Goal: Task Accomplishment & Management: Manage account settings

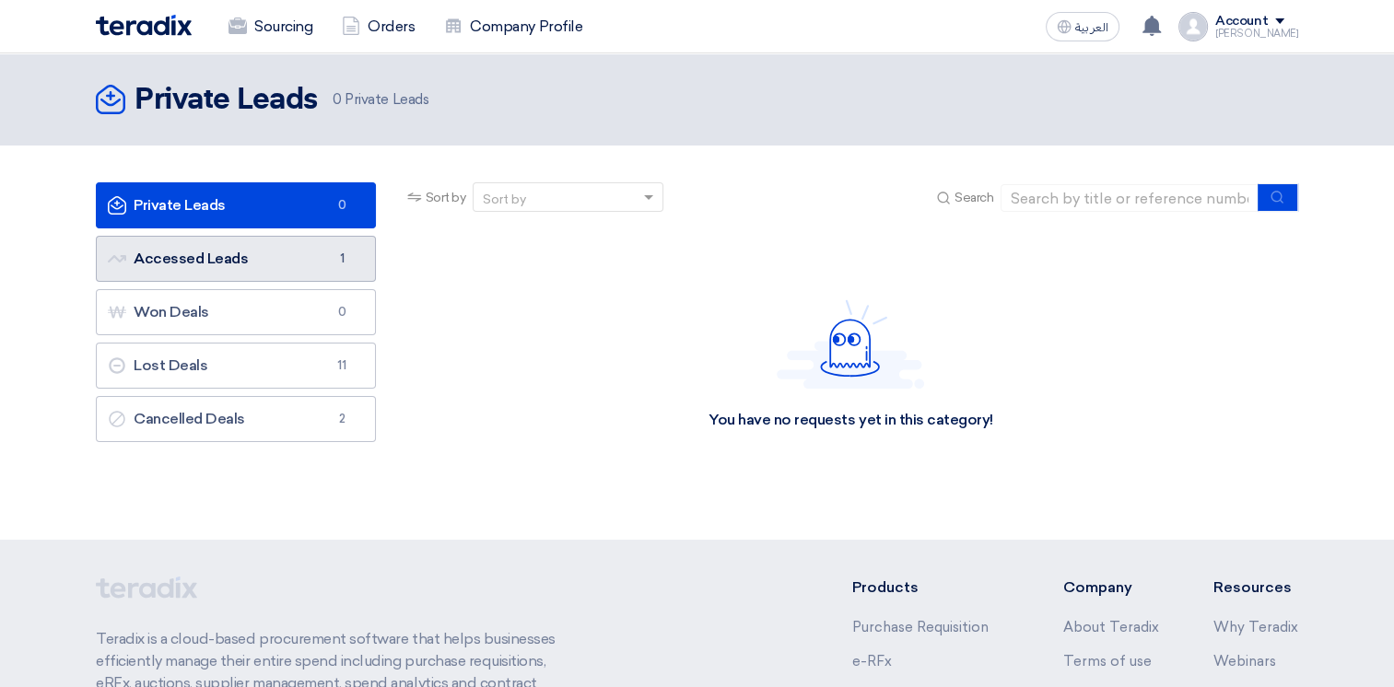
click at [265, 256] on link "Accessed Leads Accessed Leads 1" at bounding box center [236, 259] width 280 height 46
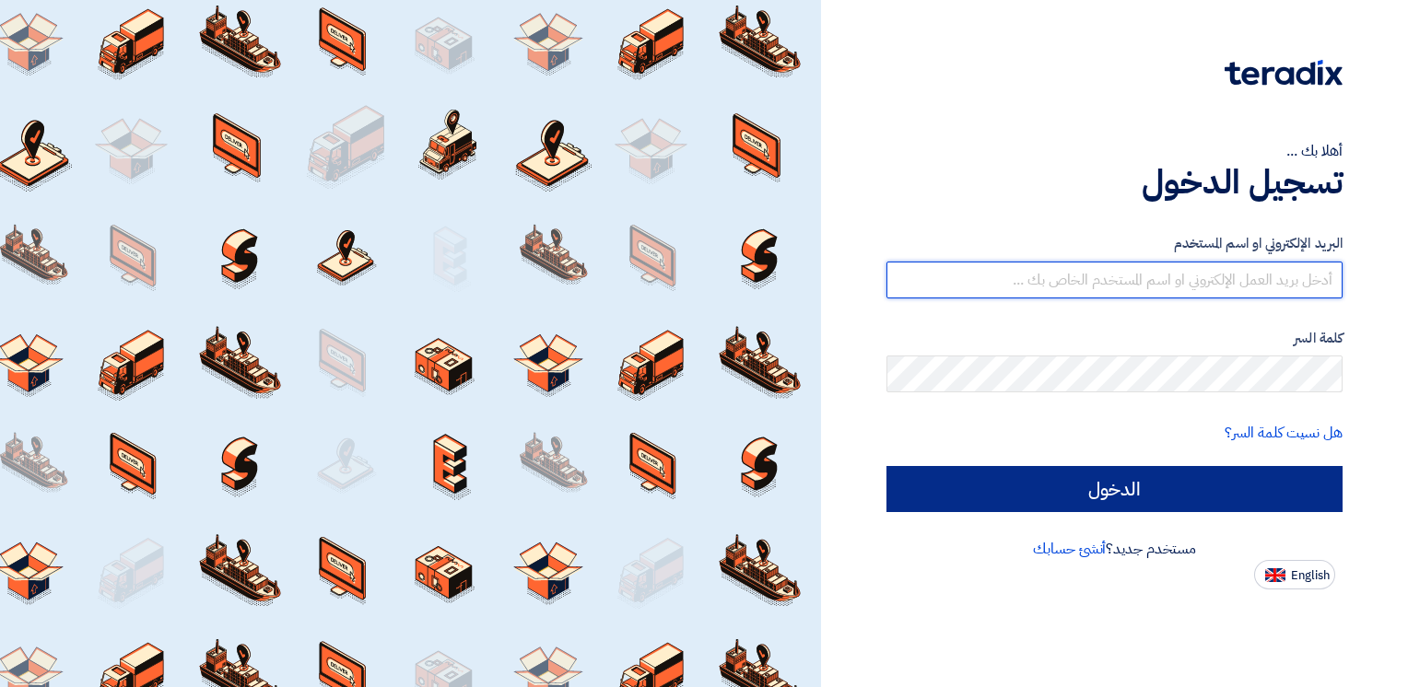
type input "[PERSON_NAME][EMAIL_ADDRESS][PERSON_NAME][DOMAIN_NAME]"
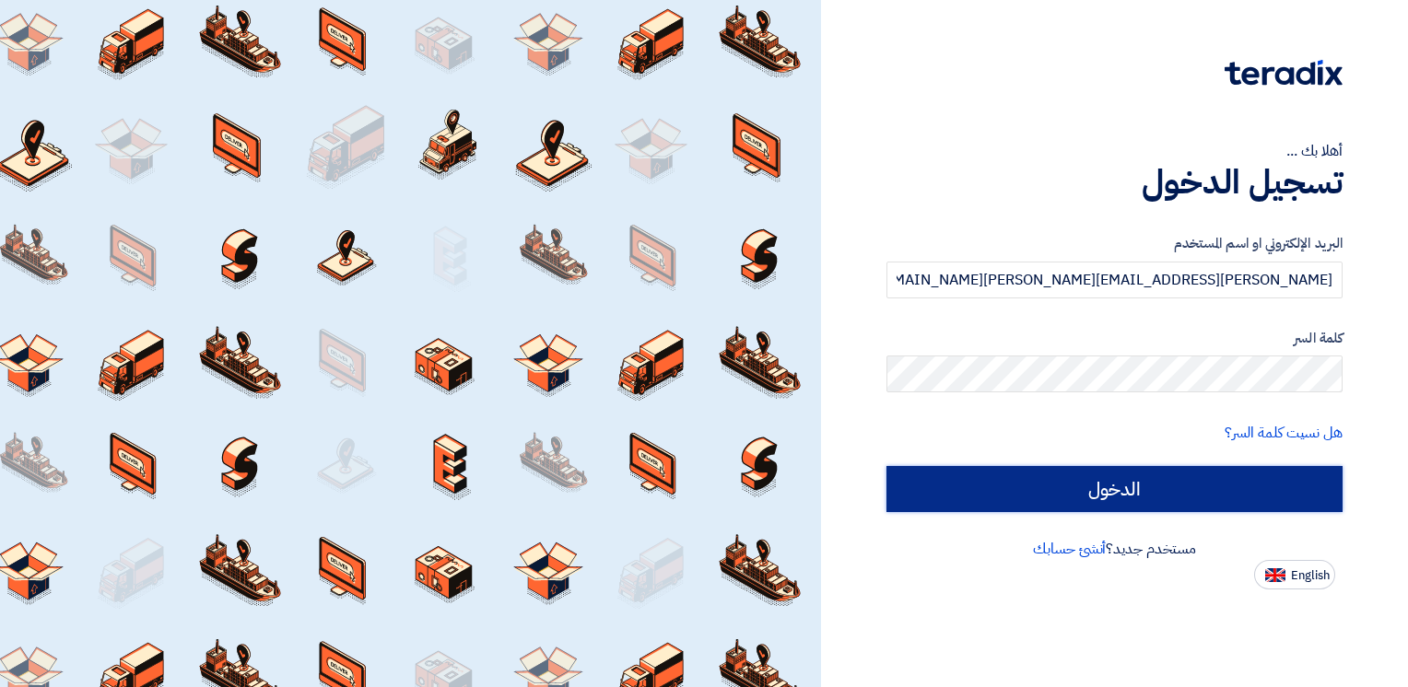
click at [1096, 487] on input "الدخول" at bounding box center [1114, 489] width 456 height 46
type input "Sign in"
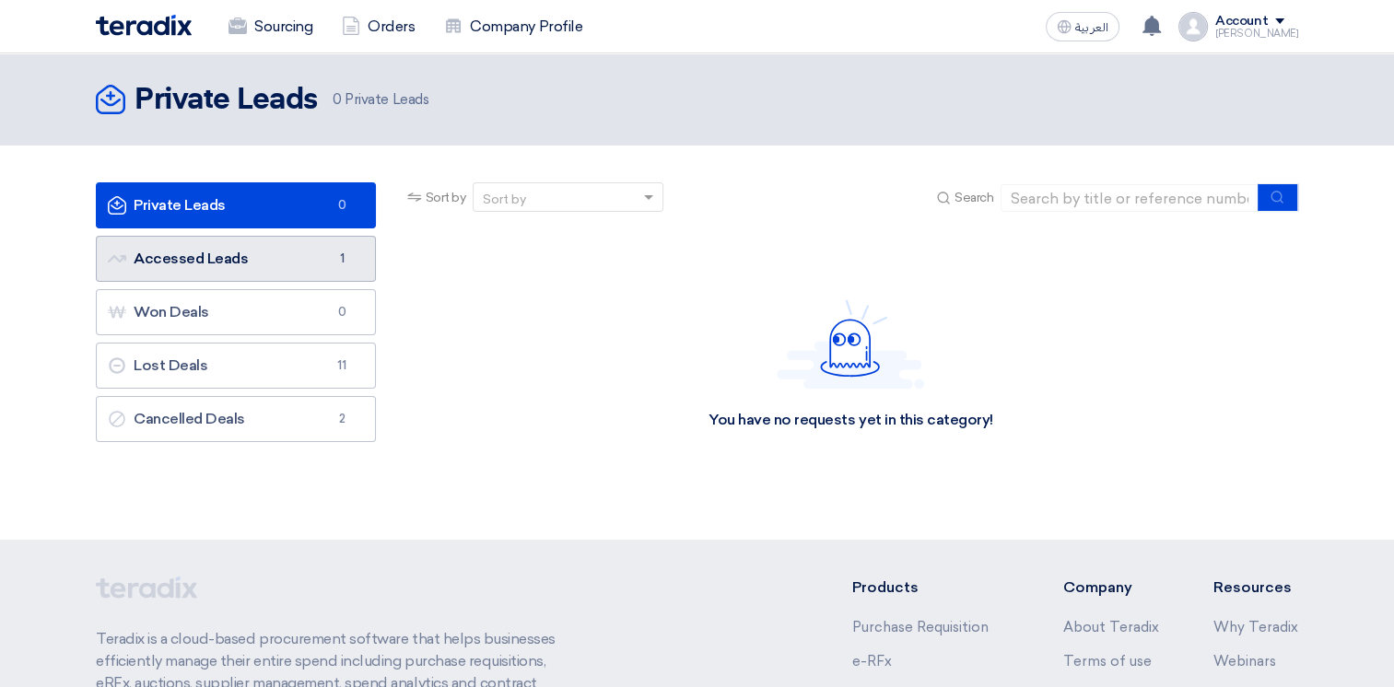
click at [276, 266] on link "Accessed Leads Accessed Leads 1" at bounding box center [236, 259] width 280 height 46
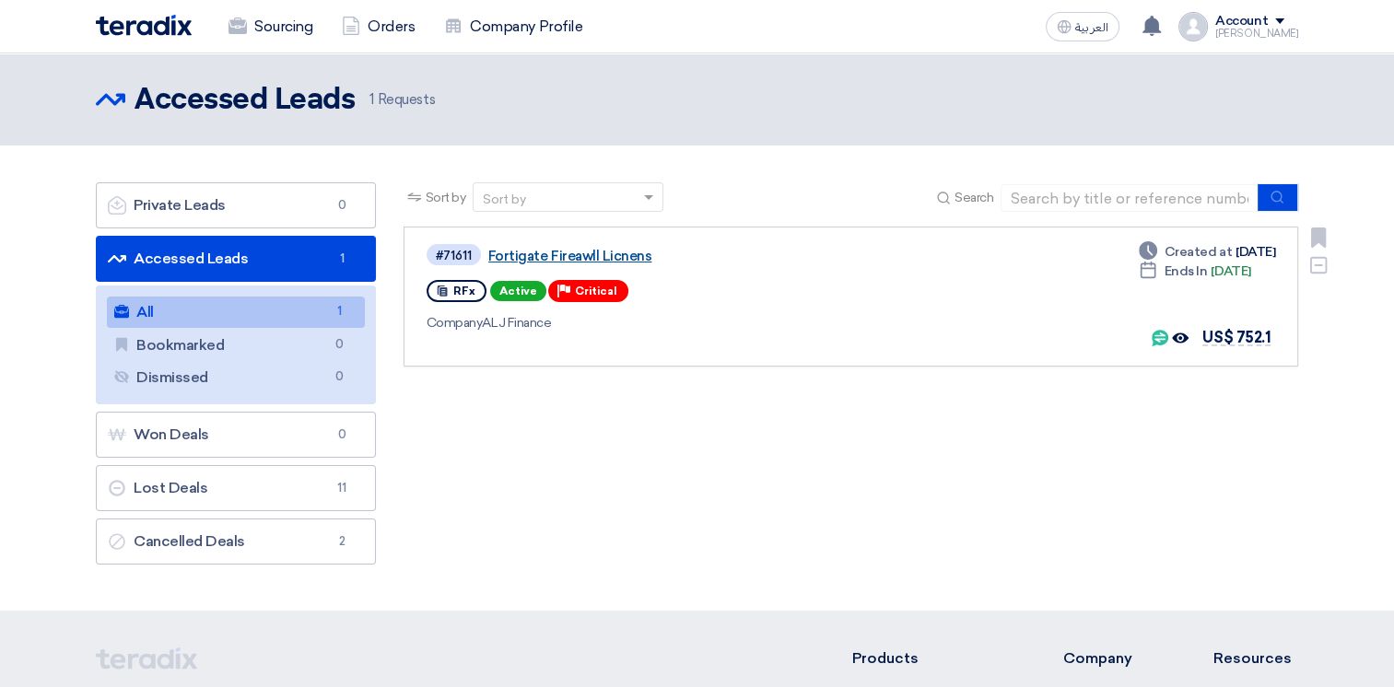
click at [536, 248] on link "Fortigate Fireawll Licnens" at bounding box center [718, 256] width 461 height 17
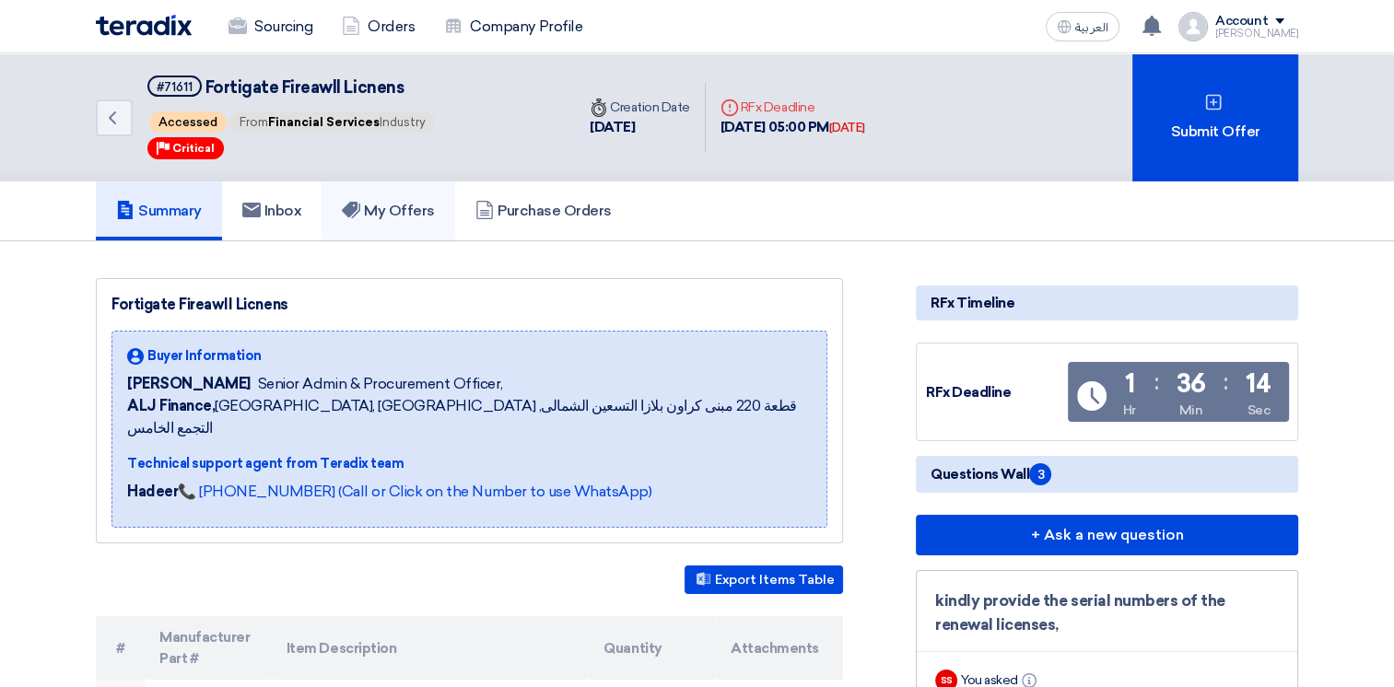
click at [420, 207] on h5 "My Offers" at bounding box center [388, 211] width 93 height 18
